Goal: Task Accomplishment & Management: Complete application form

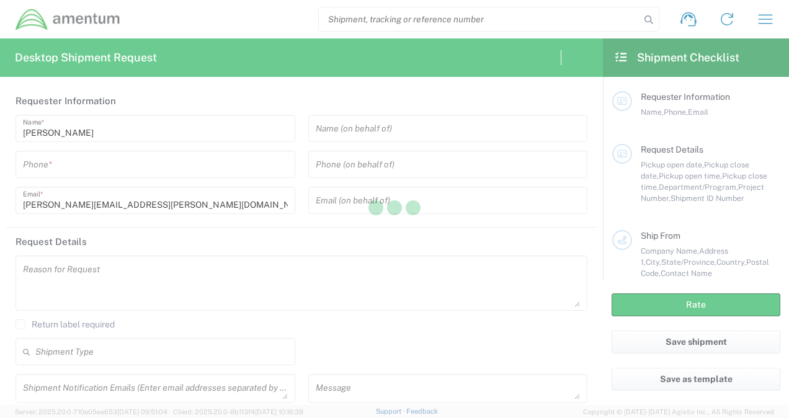
type input "United States"
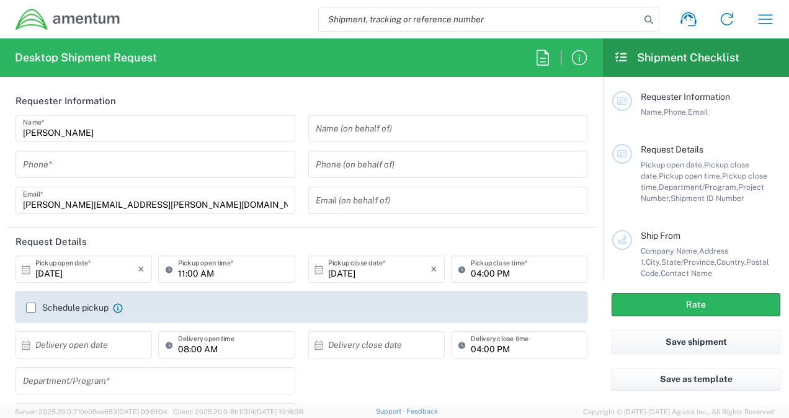
type input "CORP"
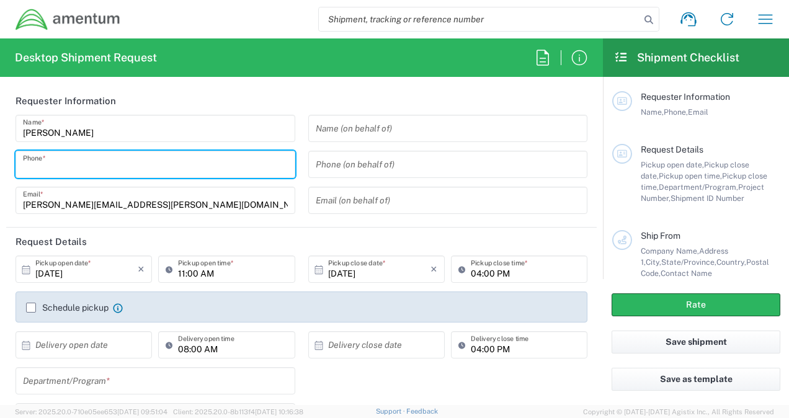
click at [171, 165] on input "tel" at bounding box center [155, 165] width 265 height 22
type input "2403856004"
click at [301, 183] on div "Name (on behalf of) Phone (on behalf of) Email (on behalf of)" at bounding box center [447, 169] width 293 height 108
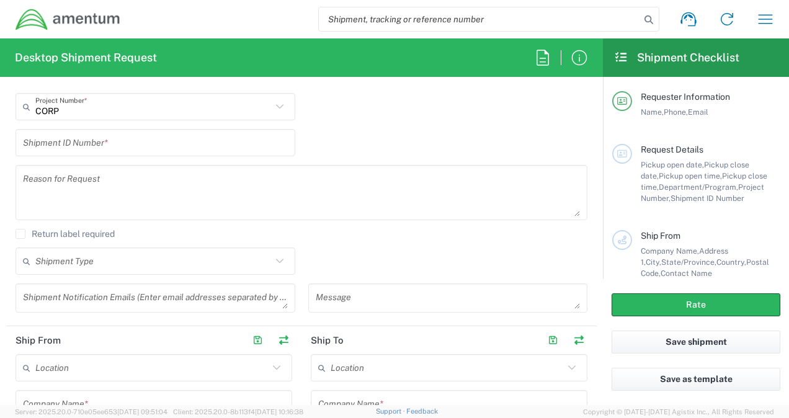
scroll to position [124, 0]
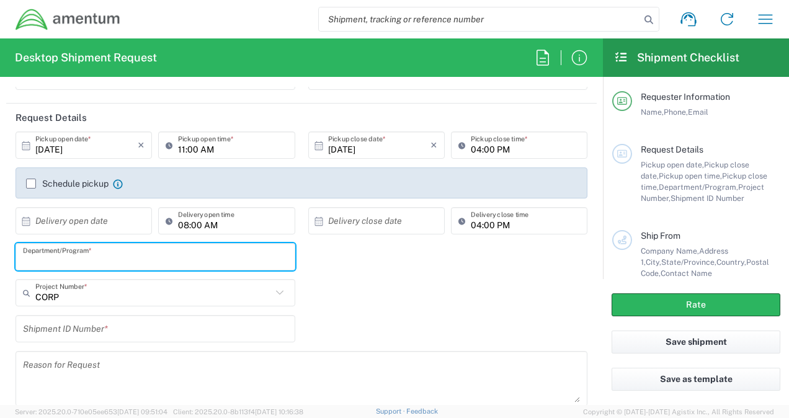
click at [130, 259] on input "text" at bounding box center [155, 257] width 265 height 22
type input "Legal G&A"
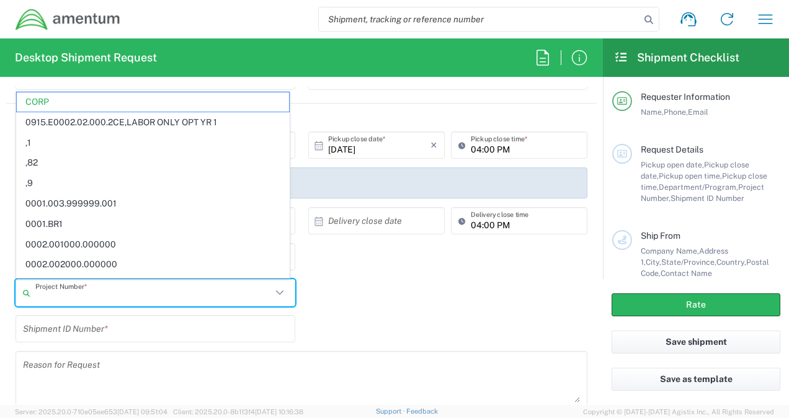
click at [224, 299] on input "text" at bounding box center [153, 293] width 236 height 22
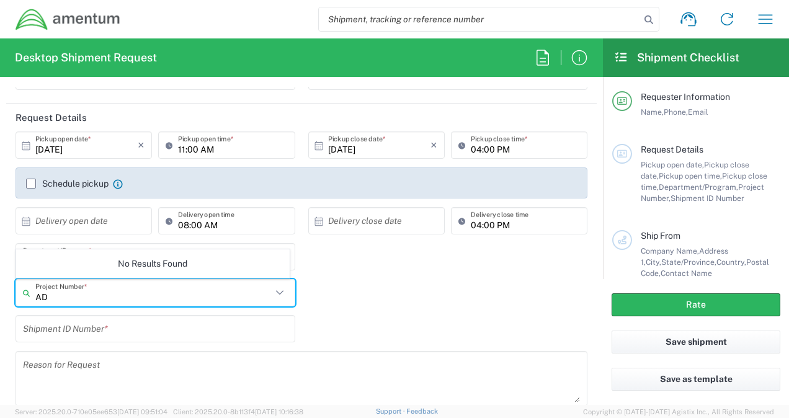
type input "A"
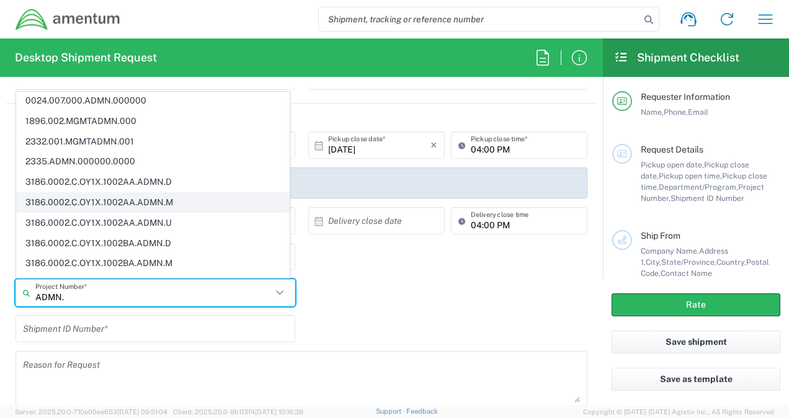
scroll to position [0, 0]
type input "A"
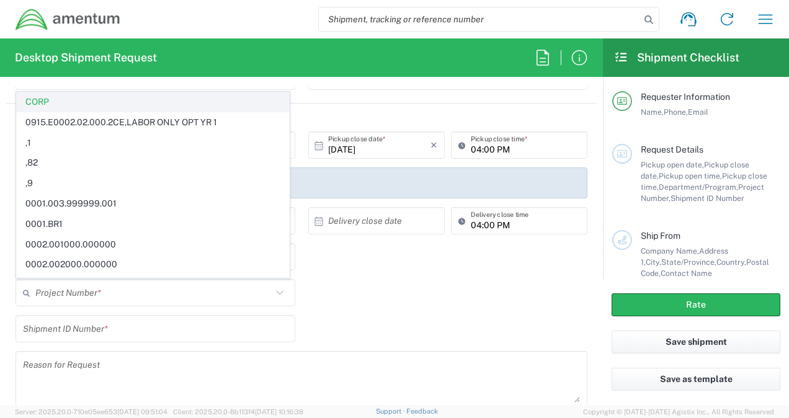
click at [56, 103] on span "CORP" at bounding box center [153, 101] width 272 height 19
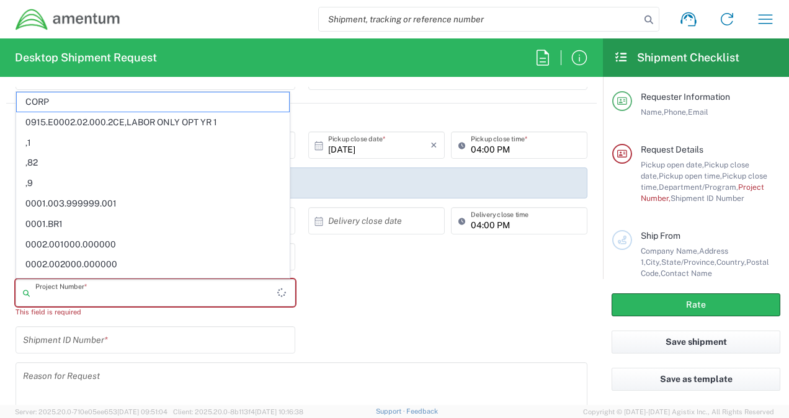
click at [114, 295] on input "text" at bounding box center [156, 293] width 242 height 22
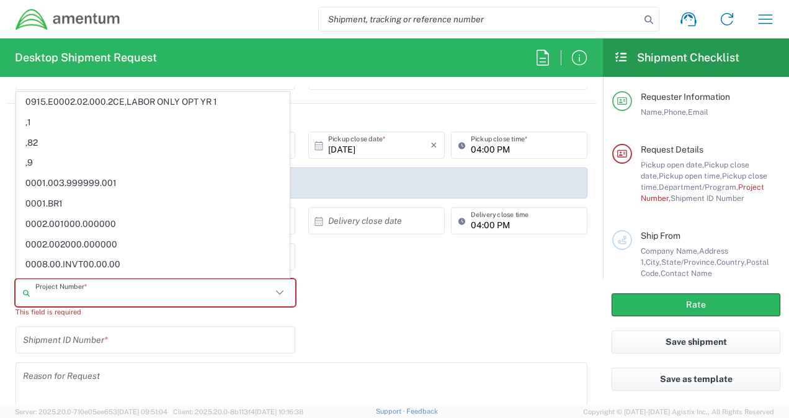
click at [505, 344] on div "Shipment ID Number *" at bounding box center [301, 344] width 585 height 36
click at [250, 298] on input "text" at bounding box center [153, 293] width 236 height 22
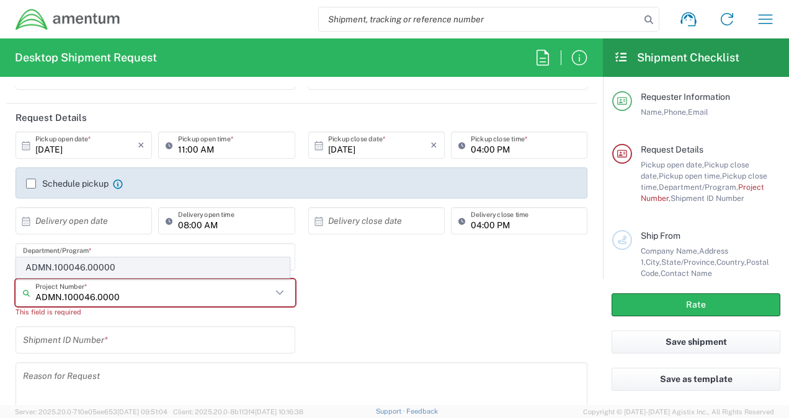
click at [212, 273] on span "ADMN.100046.00000" at bounding box center [153, 267] width 272 height 19
type input "ADMN.100046.00000"
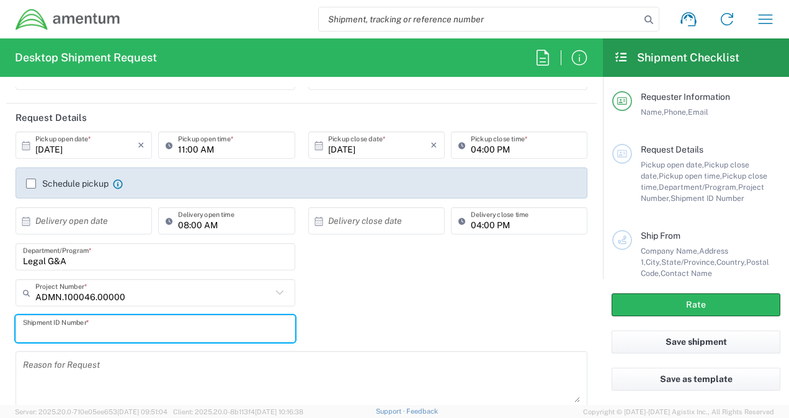
click at [138, 330] on input "text" at bounding box center [155, 329] width 265 height 22
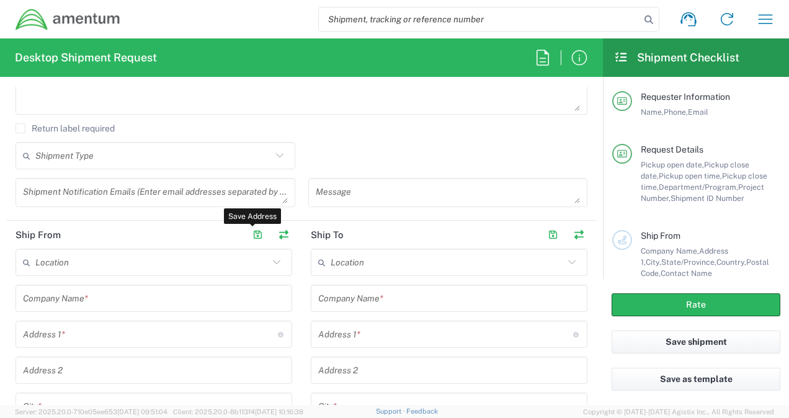
scroll to position [496, 0]
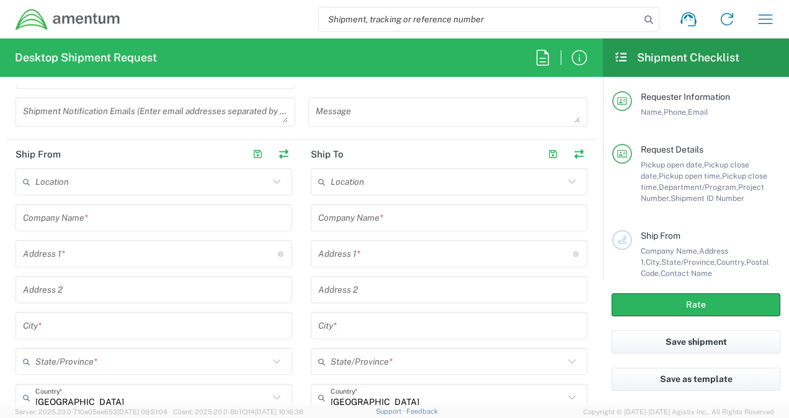
type input "0001"
click at [167, 216] on input "text" at bounding box center [154, 218] width 262 height 22
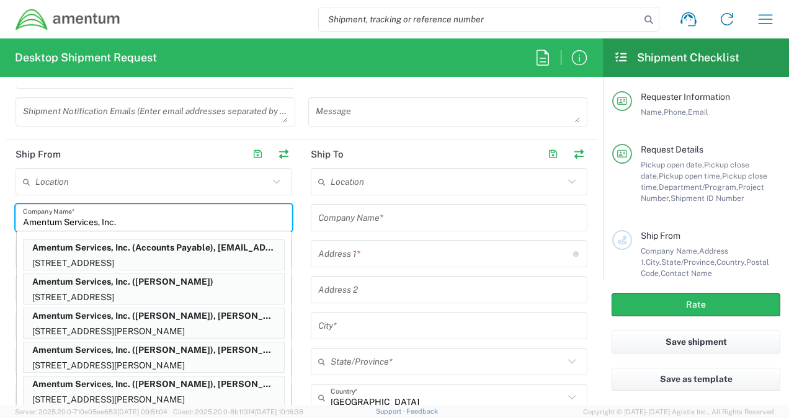
type input "Amentum Services, Inc."
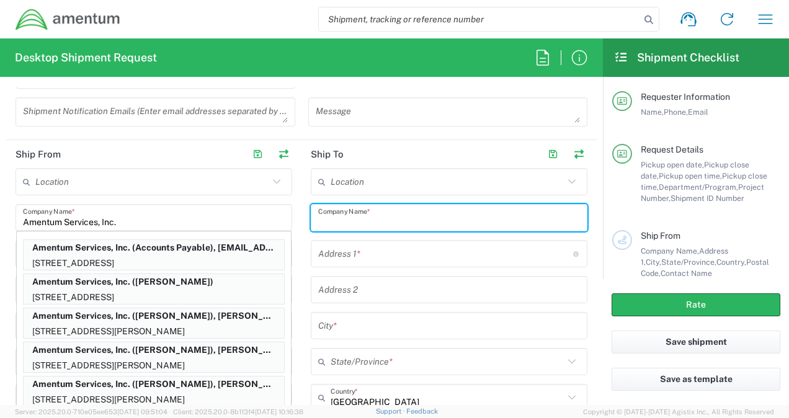
click at [399, 216] on input "text" at bounding box center [449, 218] width 262 height 22
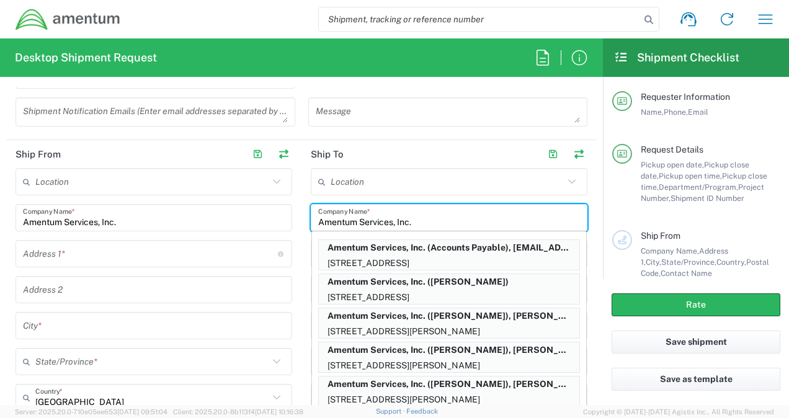
type input "Amentum Services, Inc."
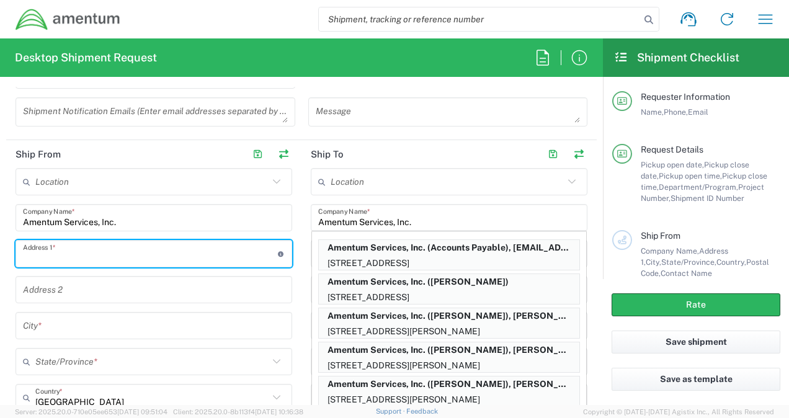
drag, startPoint x: 63, startPoint y: 255, endPoint x: 71, endPoint y: 255, distance: 7.4
click at [67, 255] on input "text" at bounding box center [150, 254] width 255 height 22
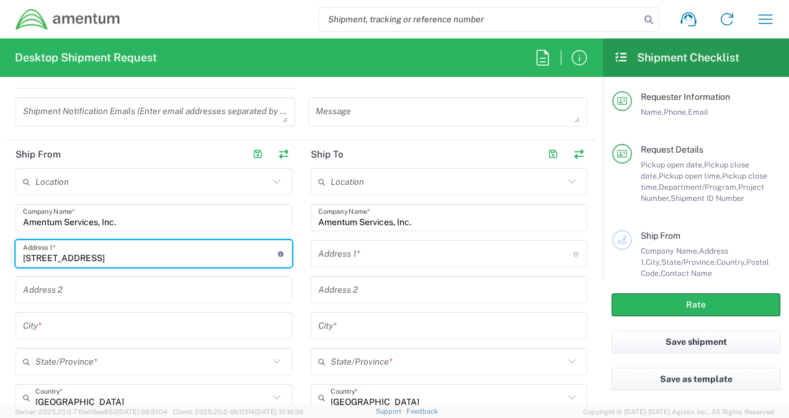
type input "205 East Main St."
click at [29, 326] on input "text" at bounding box center [154, 326] width 262 height 22
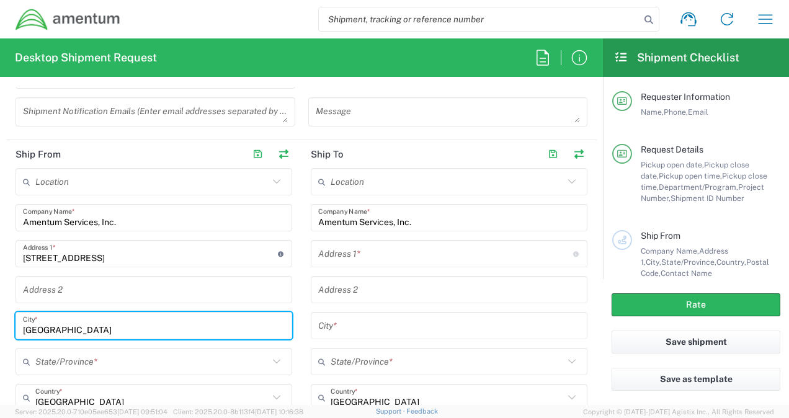
type input "Burkittsville"
click at [82, 367] on input "text" at bounding box center [151, 362] width 233 height 22
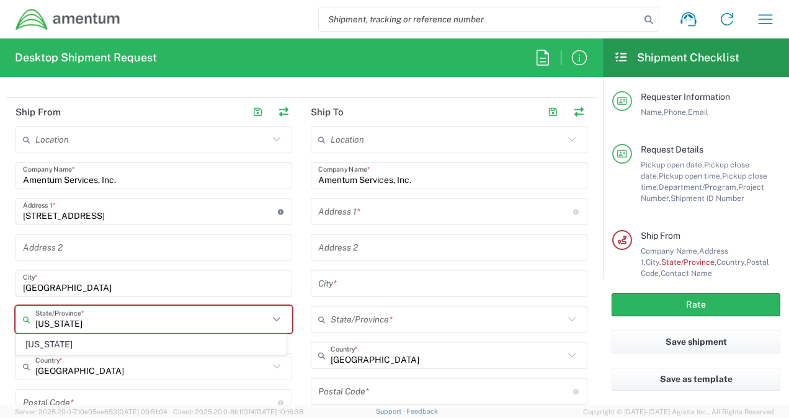
scroll to position [558, 0]
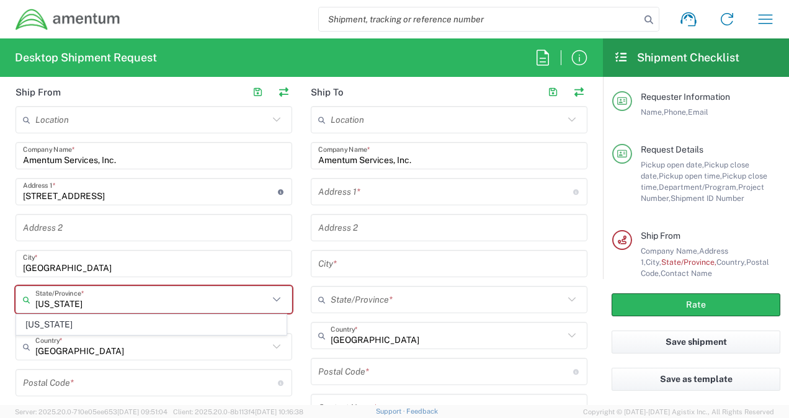
type input "Maryland"
click at [0, 311] on html "Shipment request Shipment tracking Shipment estimator Desktop shipment request …" at bounding box center [394, 209] width 789 height 418
click at [48, 306] on input "text" at bounding box center [151, 300] width 233 height 22
click at [52, 273] on span "Maryland" at bounding box center [151, 273] width 269 height 19
type input "Maryland"
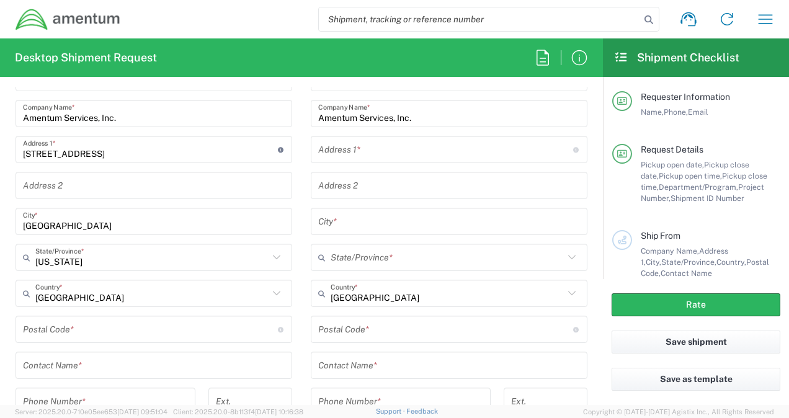
scroll to position [620, 0]
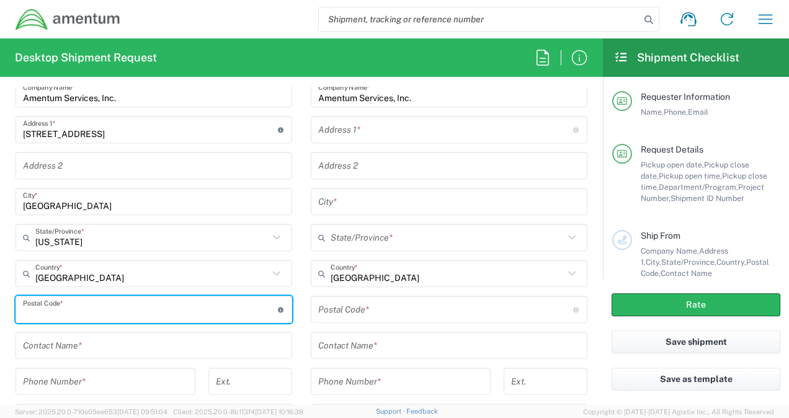
click at [69, 313] on input "undefined" at bounding box center [150, 310] width 255 height 22
type input "21718"
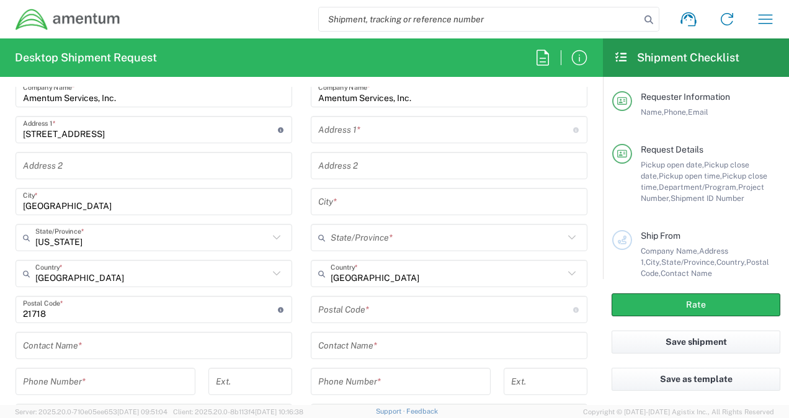
click at [0, 275] on html "Shipment request Shipment tracking Shipment estimator Desktop shipment request …" at bounding box center [394, 209] width 789 height 418
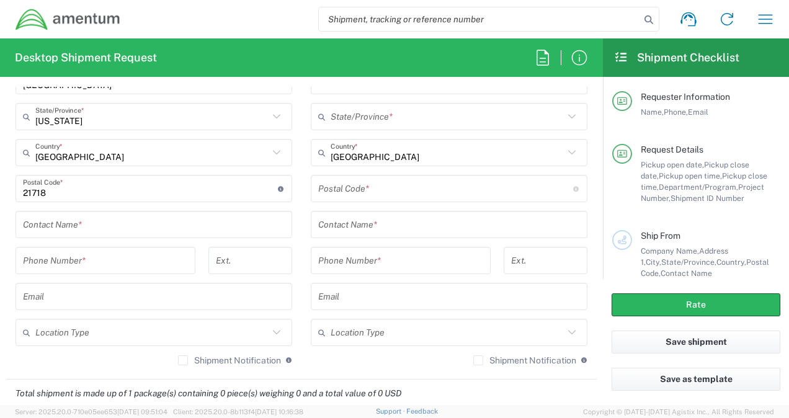
scroll to position [744, 0]
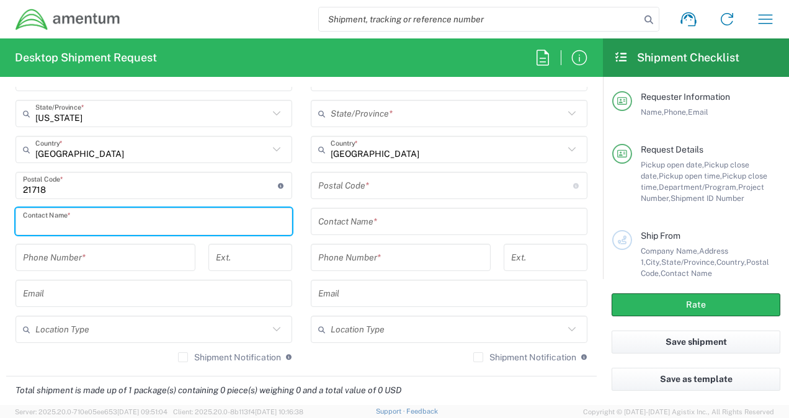
click at [50, 229] on input "text" at bounding box center [154, 222] width 262 height 22
type input "Alexander Byrd"
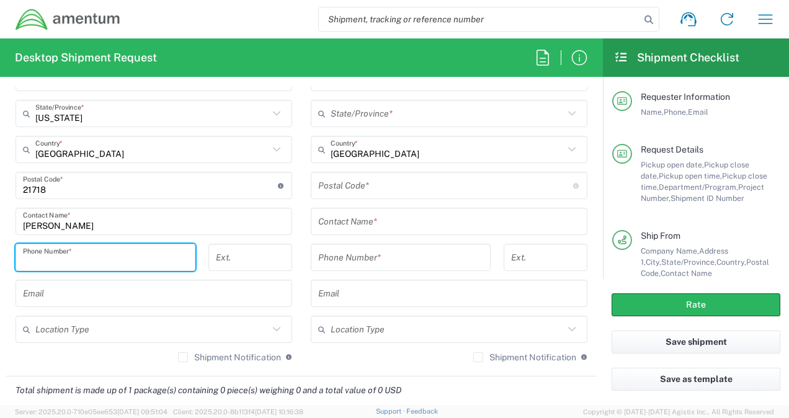
drag, startPoint x: 75, startPoint y: 263, endPoint x: 77, endPoint y: 255, distance: 7.7
click at [76, 263] on input "tel" at bounding box center [105, 258] width 165 height 22
type input "2"
type input "2403856004"
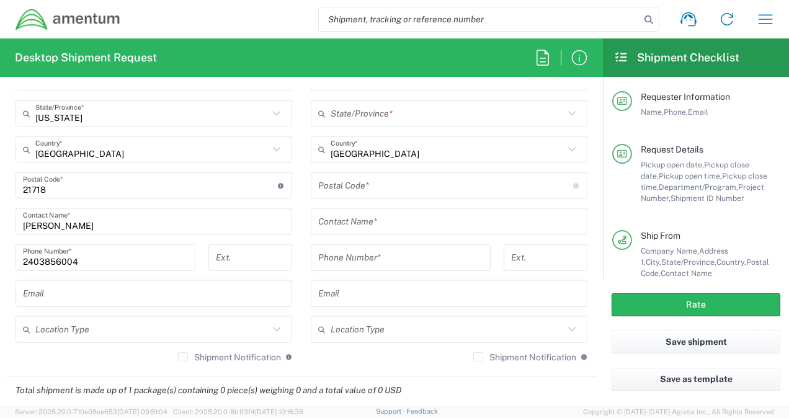
click at [8, 250] on main "Location 1002-4122-6 1006-5256-0 1026-8910-0 1281-0560-3 1369-6441-0 1402-6962-…" at bounding box center [153, 145] width 295 height 451
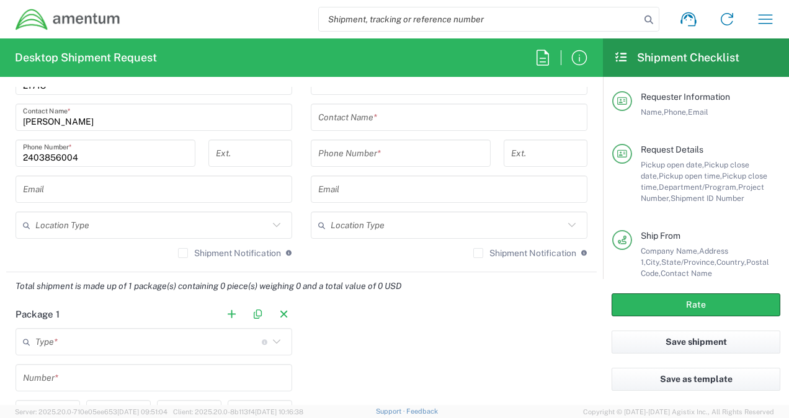
scroll to position [868, 0]
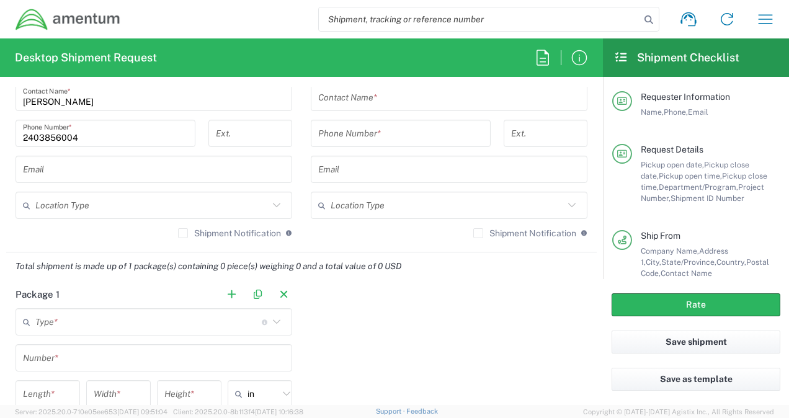
click at [164, 321] on input "text" at bounding box center [148, 322] width 226 height 22
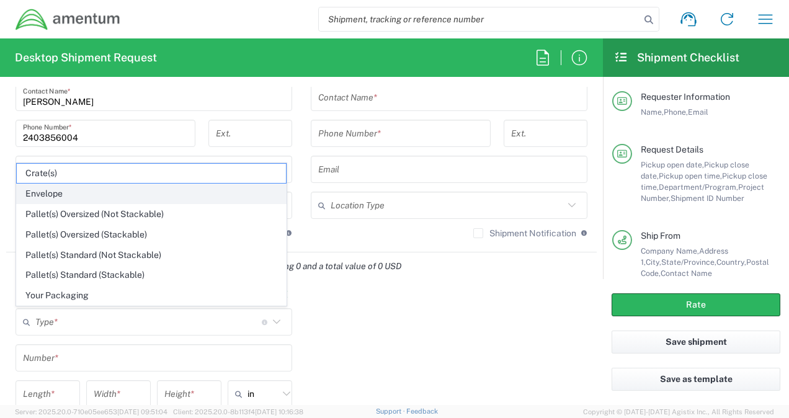
click at [61, 200] on span "Envelope" at bounding box center [151, 193] width 269 height 19
type input "Envelope"
type input "1"
type input "9.5"
type input "12.5"
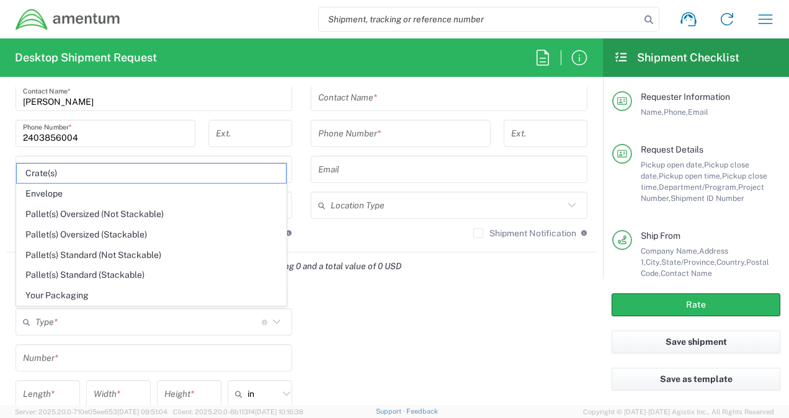
type input "0.25"
type input "1"
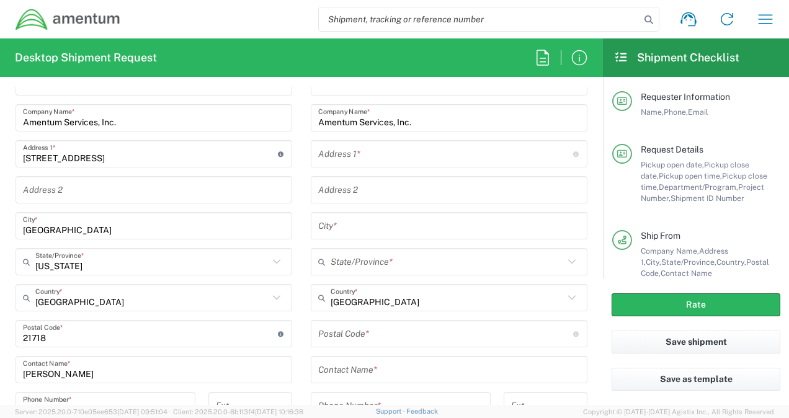
scroll to position [496, 0]
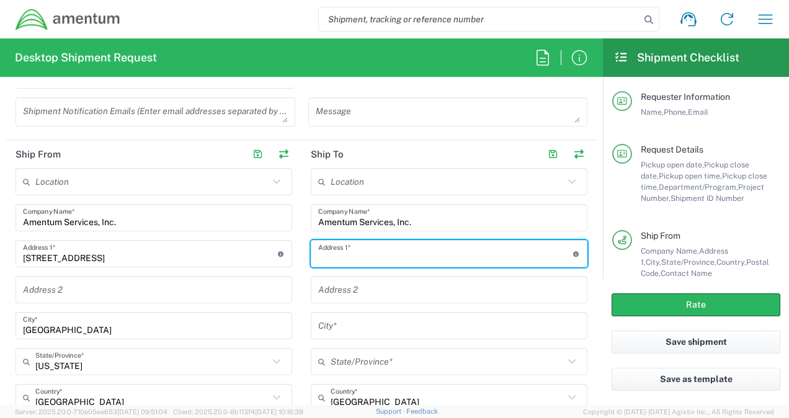
click at [368, 252] on input "text" at bounding box center [445, 254] width 255 height 22
type input "4017 Broadstone St."
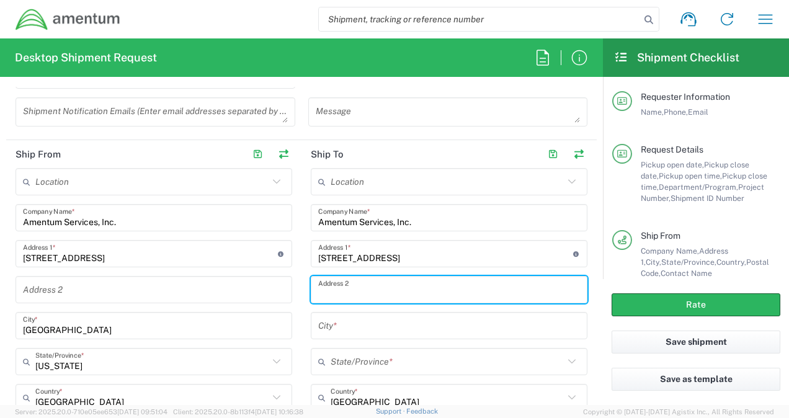
click at [322, 283] on input "text" at bounding box center [449, 290] width 262 height 22
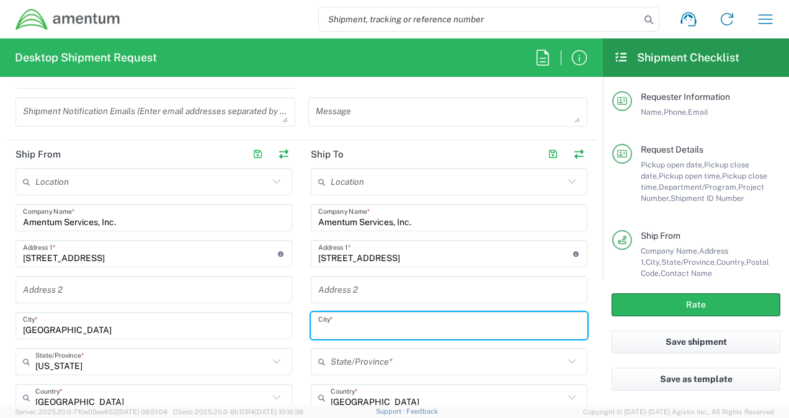
click at [329, 322] on input "text" at bounding box center [449, 326] width 262 height 22
type input "Frederick"
click at [301, 308] on main "Location 1002-4122-6 1006-5256-0 1026-8910-0 1281-0560-3 1369-6441-0 1402-6962-…" at bounding box center [448, 393] width 295 height 451
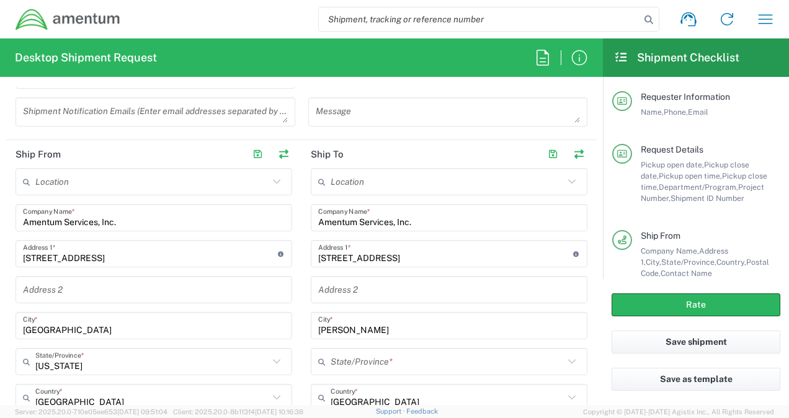
scroll to position [620, 0]
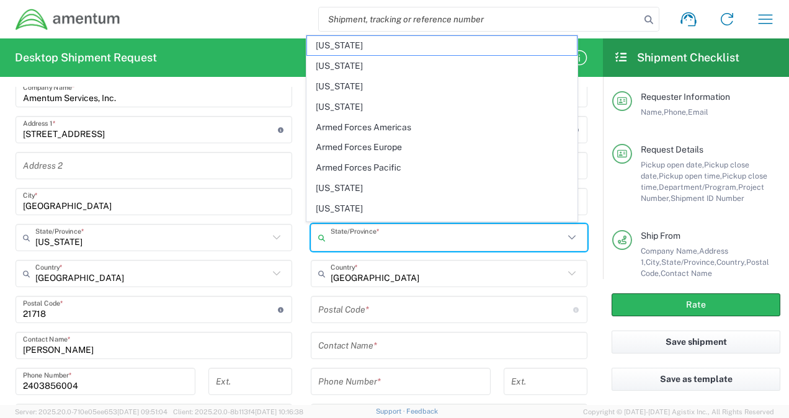
click at [376, 242] on input "text" at bounding box center [446, 238] width 233 height 22
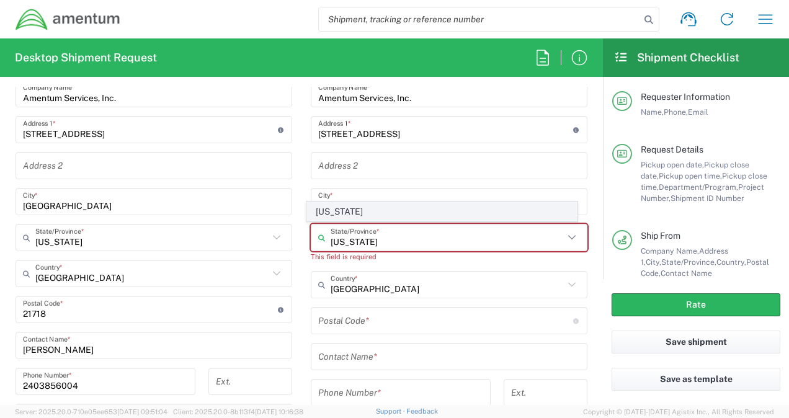
type input "Maryland"
click at [341, 211] on span "Maryland" at bounding box center [441, 211] width 269 height 19
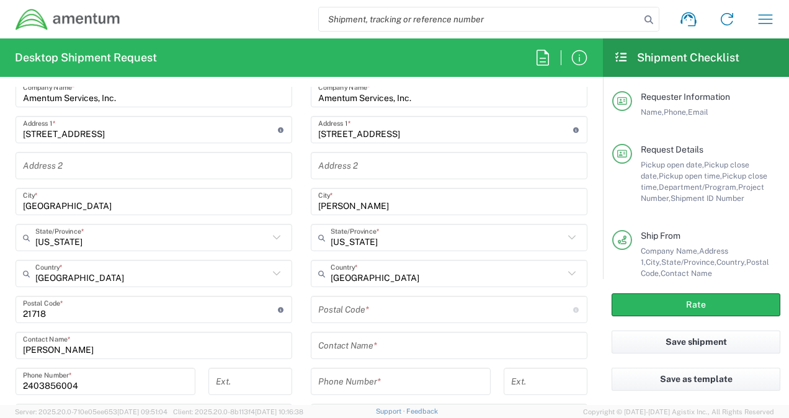
click at [350, 309] on input "undefined" at bounding box center [445, 310] width 255 height 22
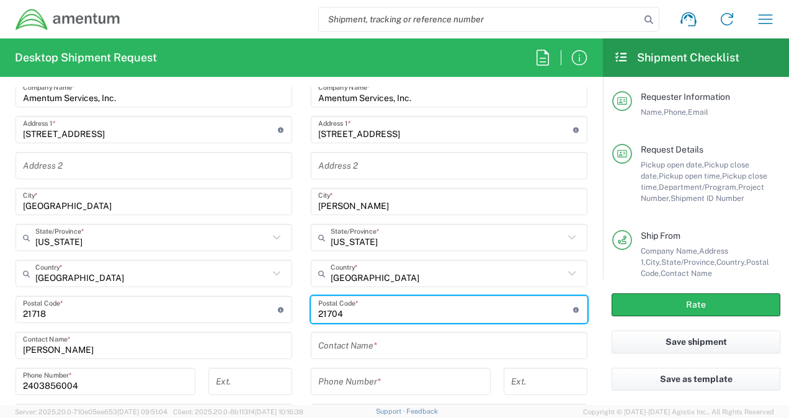
type input "21704"
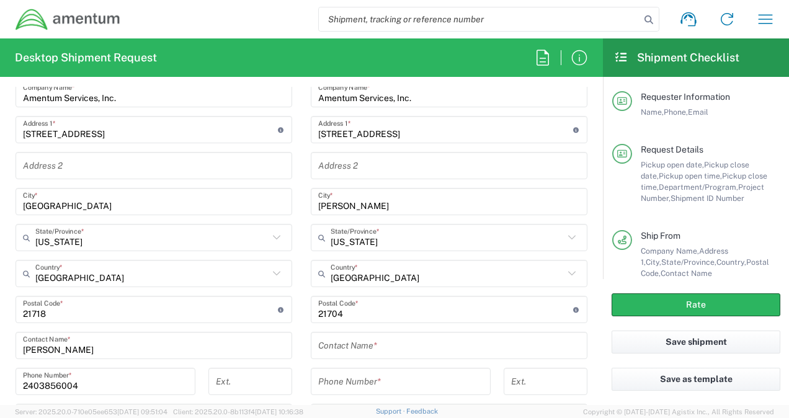
click at [301, 299] on main "Location 1002-4122-6 1006-5256-0 1026-8910-0 1281-0560-3 1369-6441-0 1402-6962-…" at bounding box center [448, 269] width 295 height 451
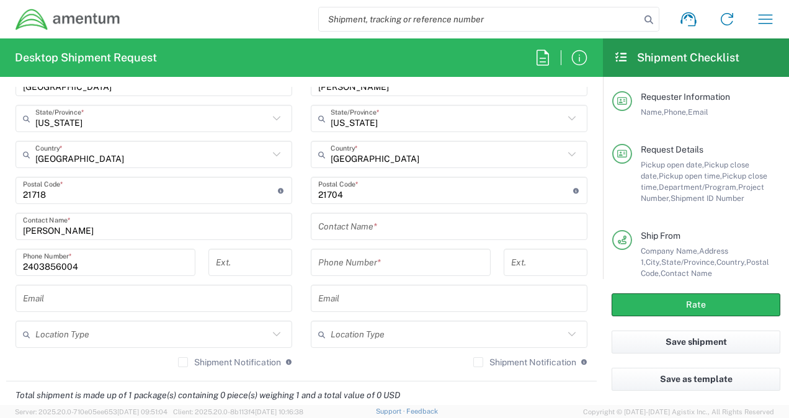
scroll to position [744, 0]
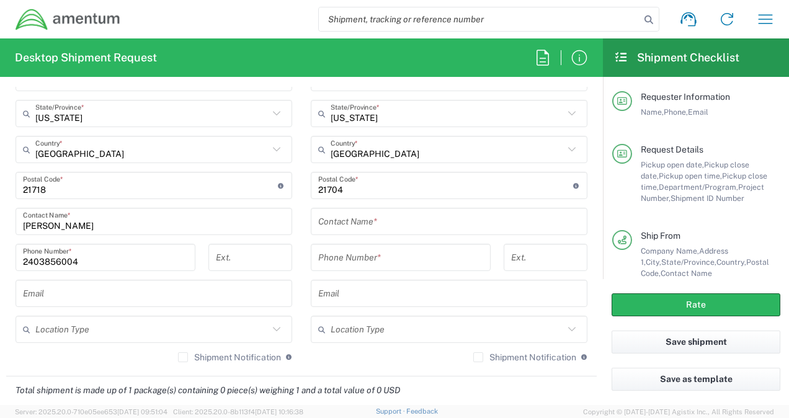
click at [386, 222] on input "text" at bounding box center [449, 222] width 262 height 22
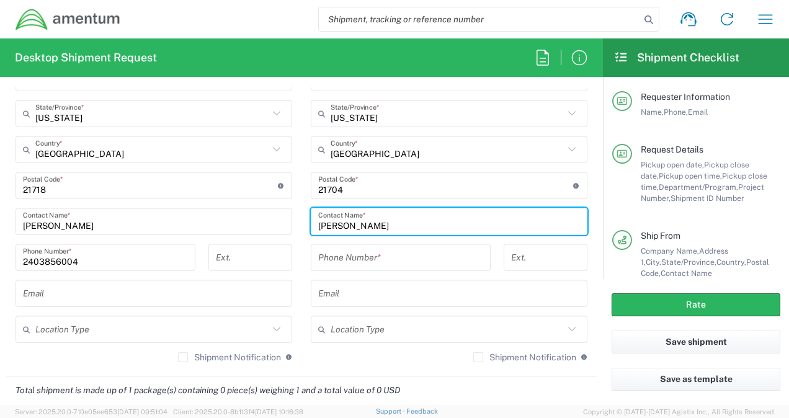
type input "Mark Esposito"
click at [374, 250] on input "tel" at bounding box center [400, 258] width 165 height 22
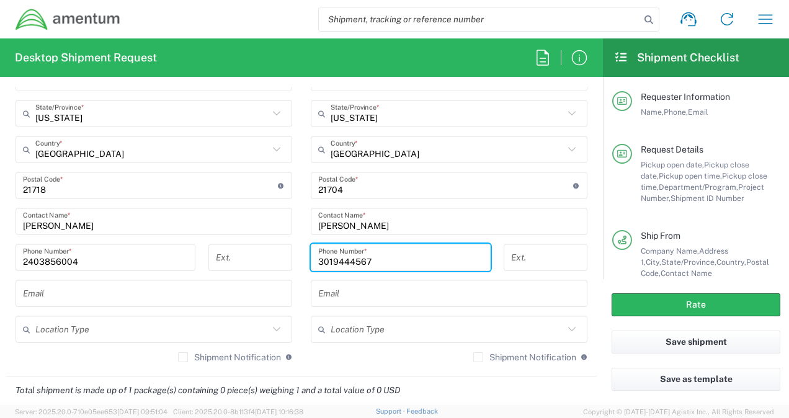
type input "3019444567"
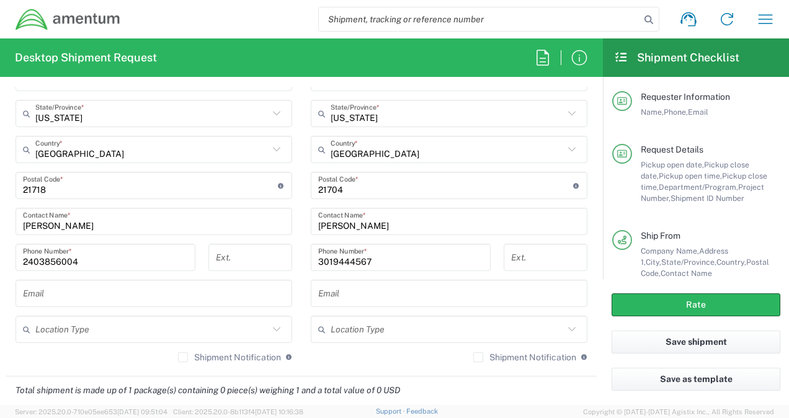
click at [293, 248] on div "Ext." at bounding box center [250, 262] width 97 height 36
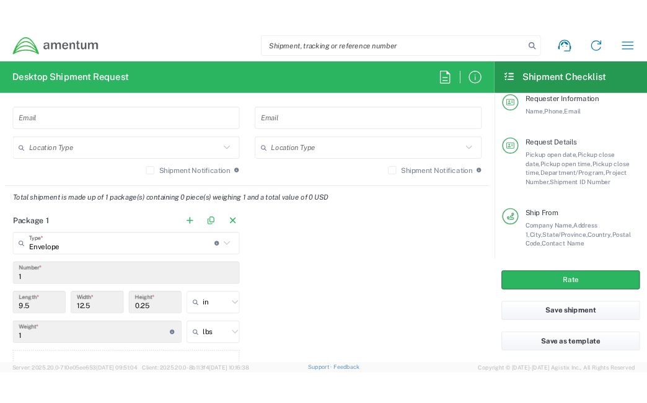
scroll to position [930, 0]
